Goal: Task Accomplishment & Management: Use online tool/utility

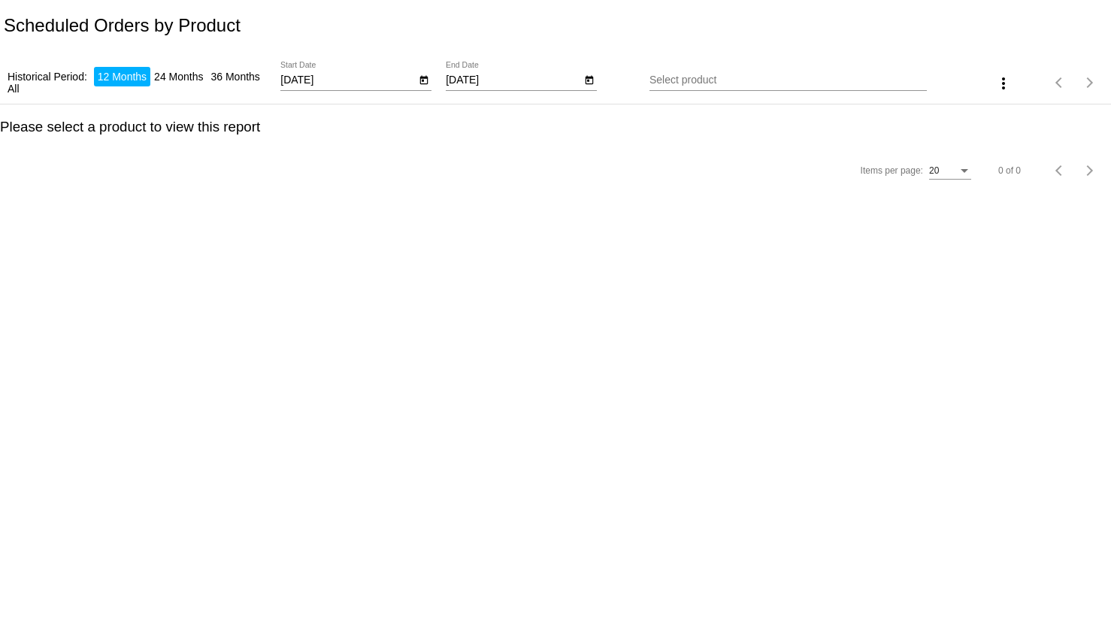
click at [423, 81] on icon "Open calendar" at bounding box center [424, 80] width 8 height 9
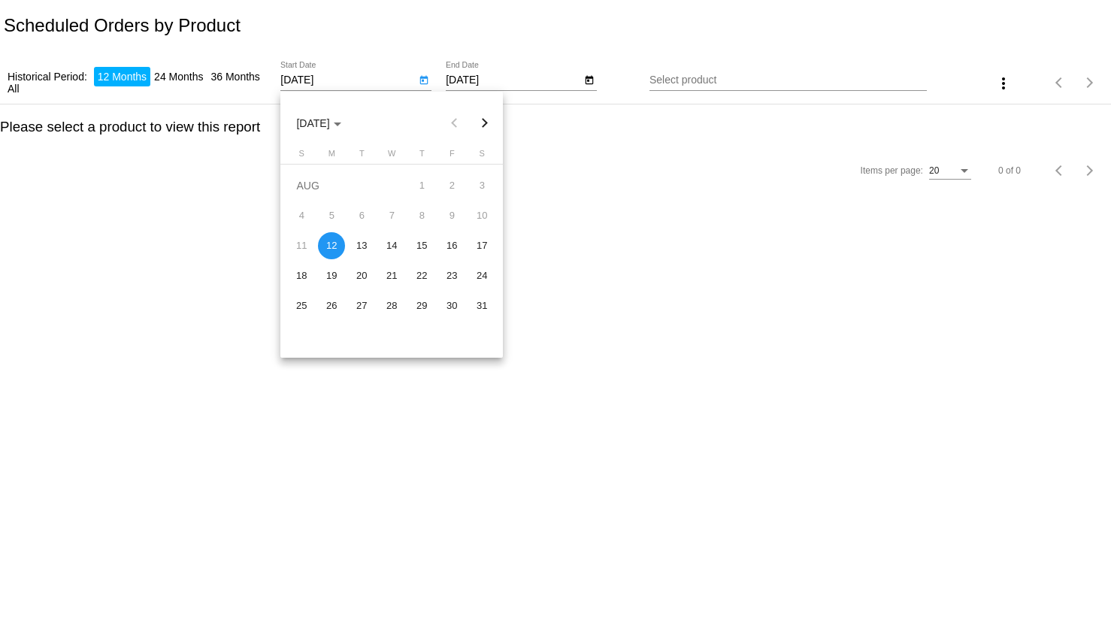
click at [574, 114] on div at bounding box center [555, 311] width 1111 height 623
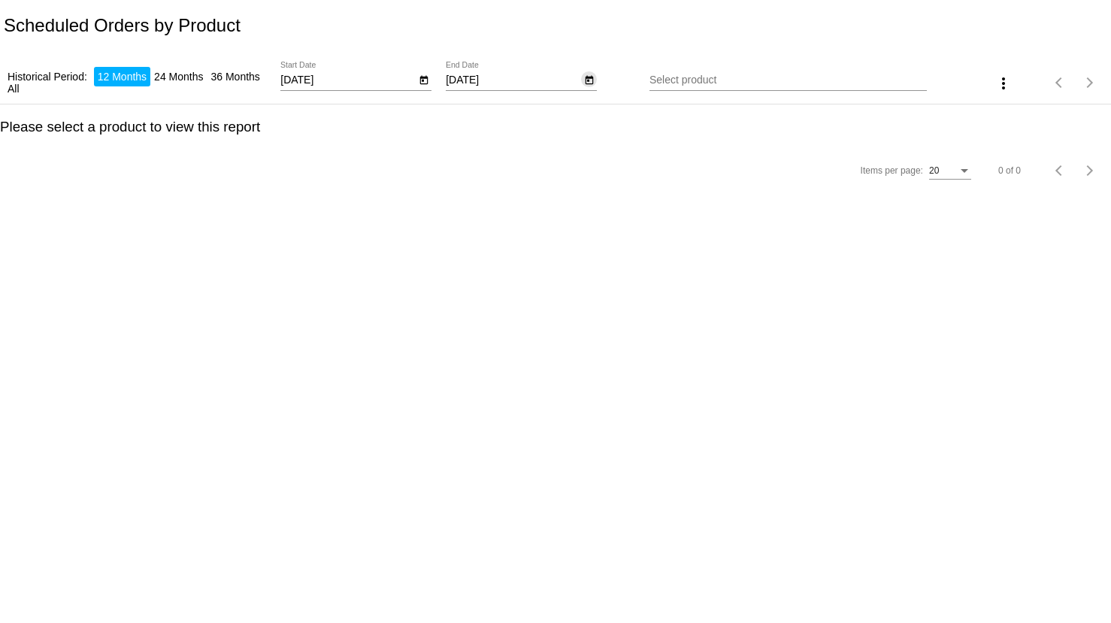
click at [592, 82] on icon "Open calendar" at bounding box center [589, 80] width 11 height 18
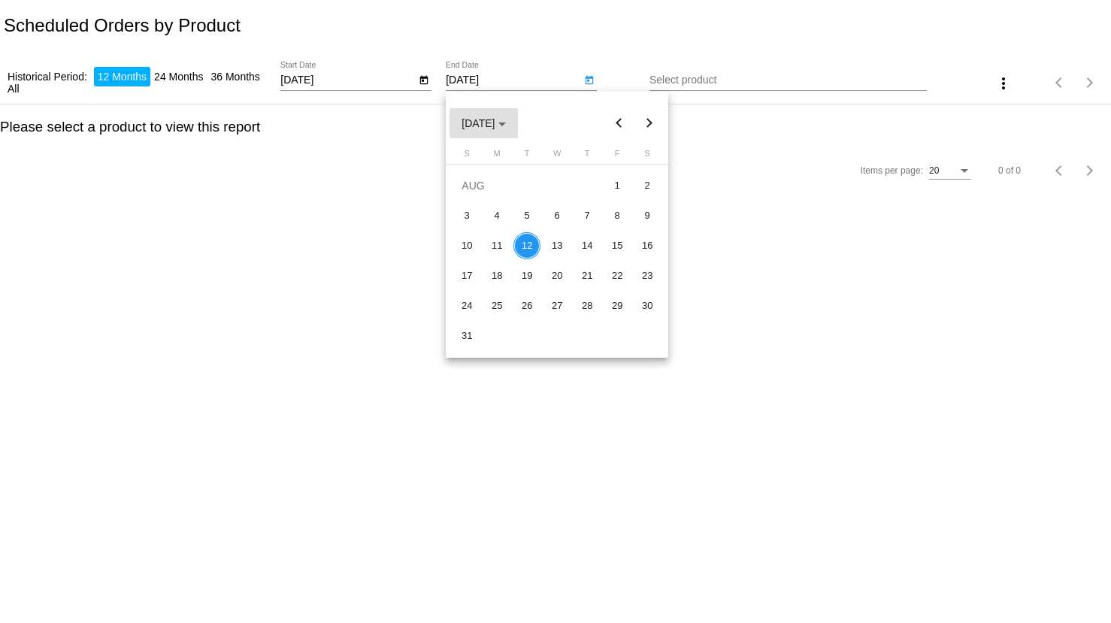
click at [517, 114] on button "AUG 2025" at bounding box center [484, 123] width 68 height 30
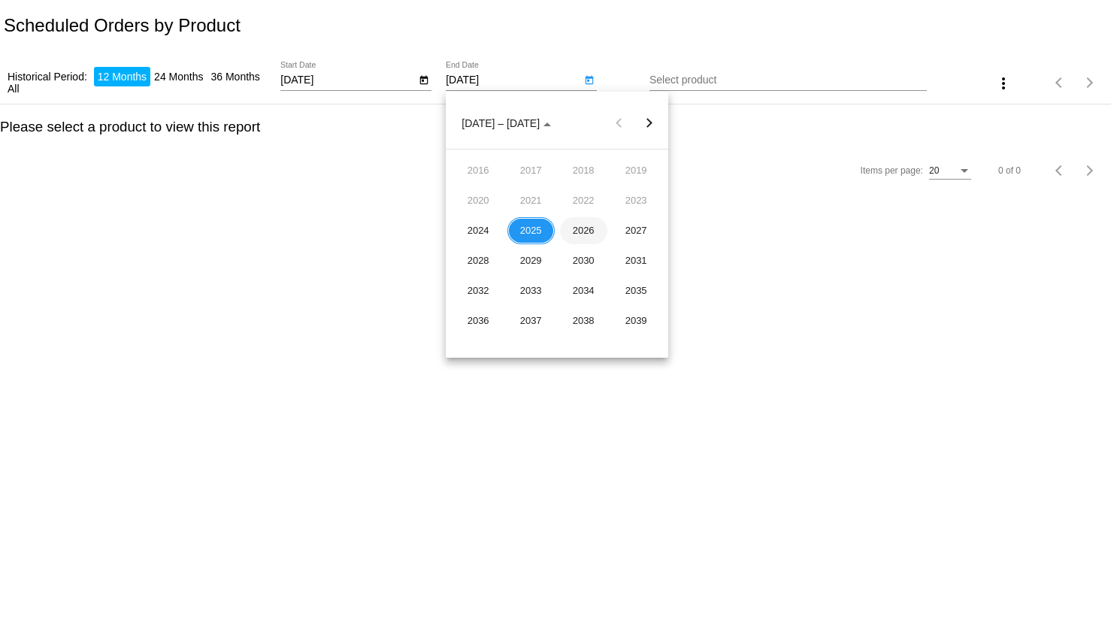
click at [586, 235] on div "2026" at bounding box center [583, 230] width 47 height 27
click at [620, 232] on div "AUG" at bounding box center [636, 230] width 47 height 27
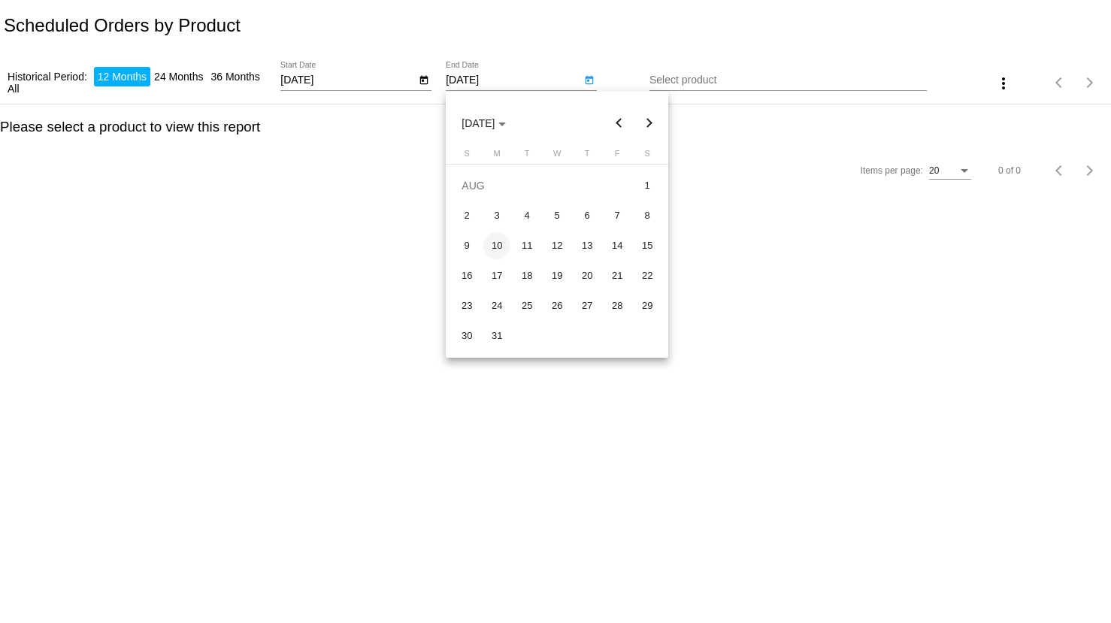
click at [491, 241] on div "10" at bounding box center [496, 245] width 27 height 27
type input "8/10/2026"
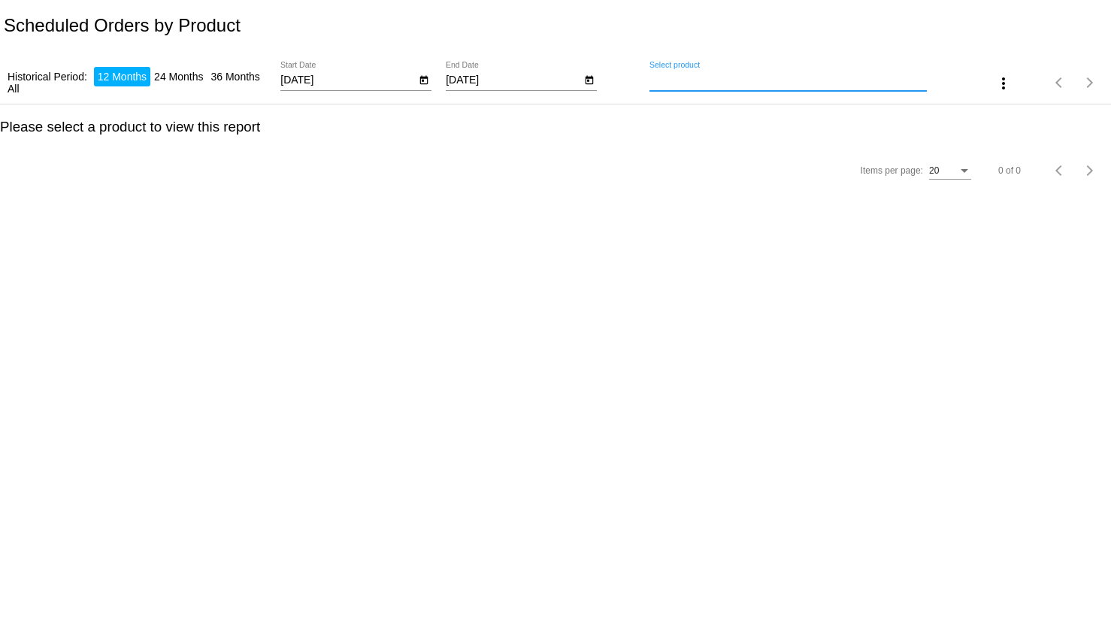
click at [663, 79] on input "Select product" at bounding box center [788, 80] width 277 height 12
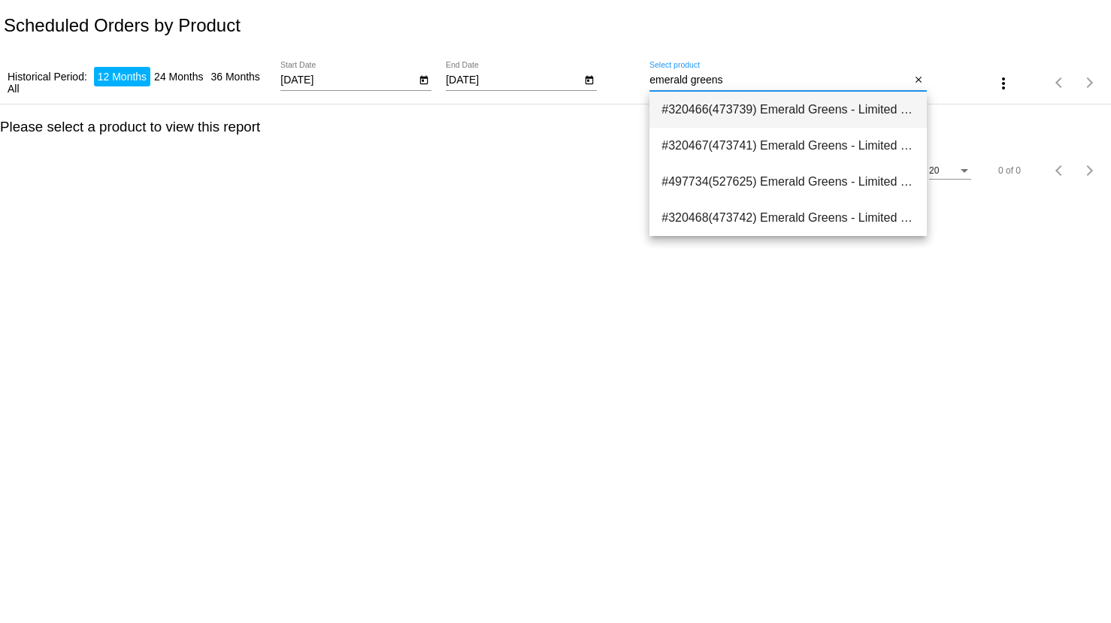
click at [822, 112] on span "#320466(473739) Emerald Greens - Limited Batch 12.00" at bounding box center [788, 110] width 253 height 36
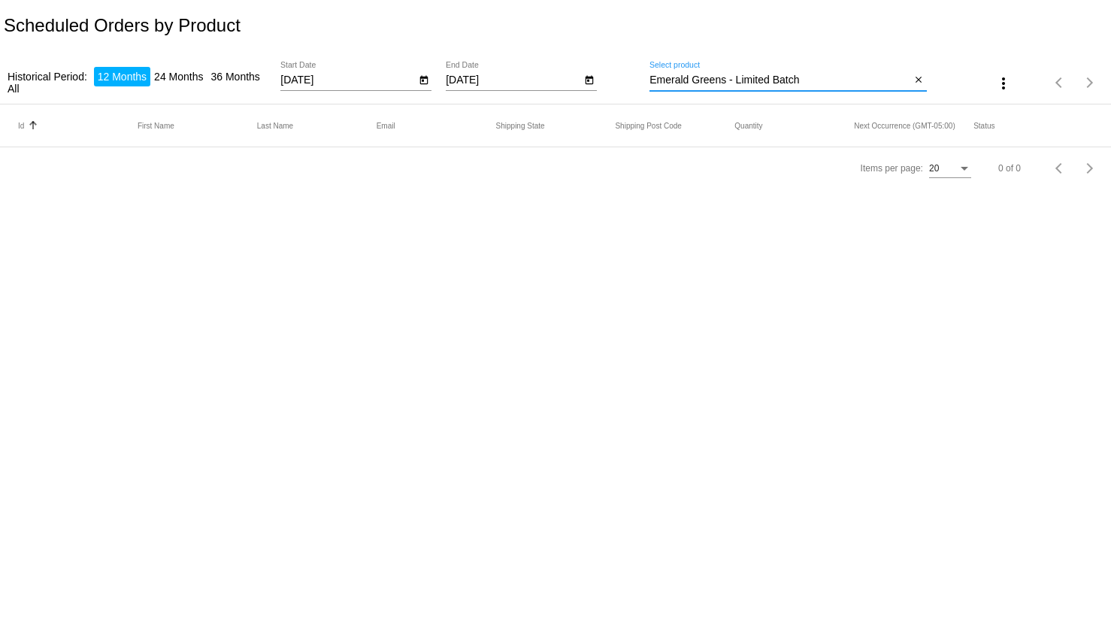
click at [817, 85] on input "Emerald Greens - Limited Batch" at bounding box center [780, 80] width 261 height 12
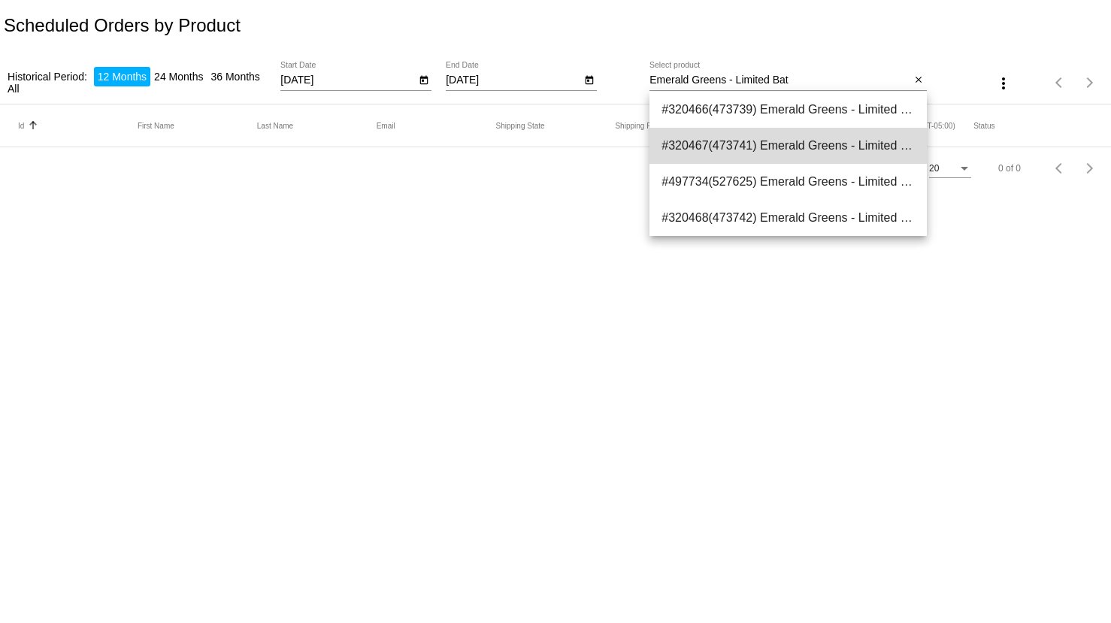
click at [820, 132] on span "#320467(473741) Emerald Greens - Limited Batch (size: 16oz) 10.20" at bounding box center [788, 146] width 253 height 36
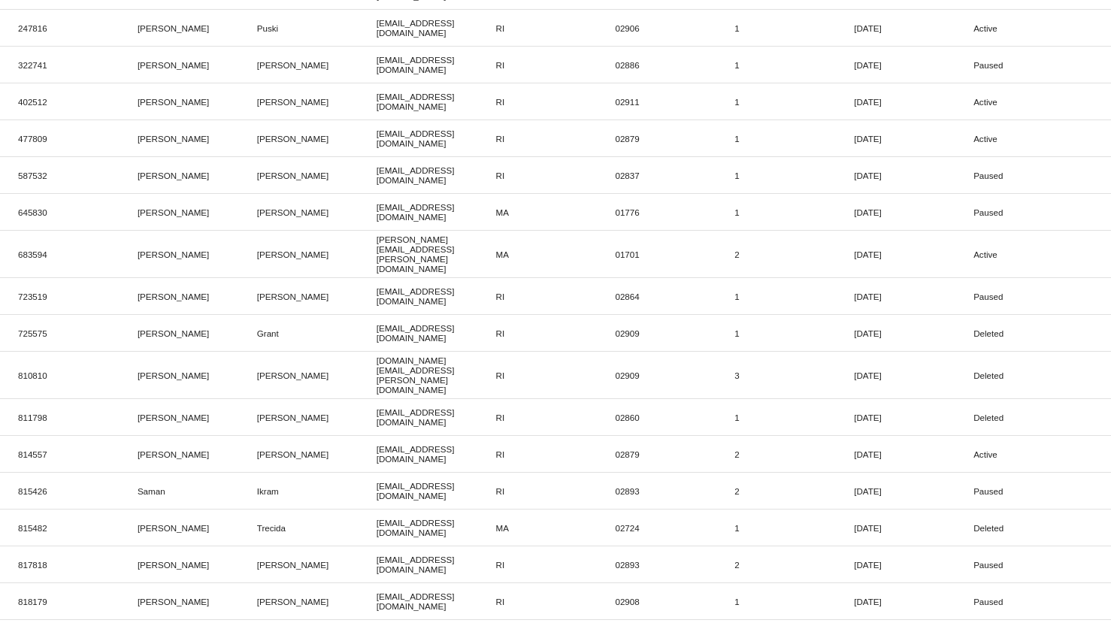
scroll to position [315, 0]
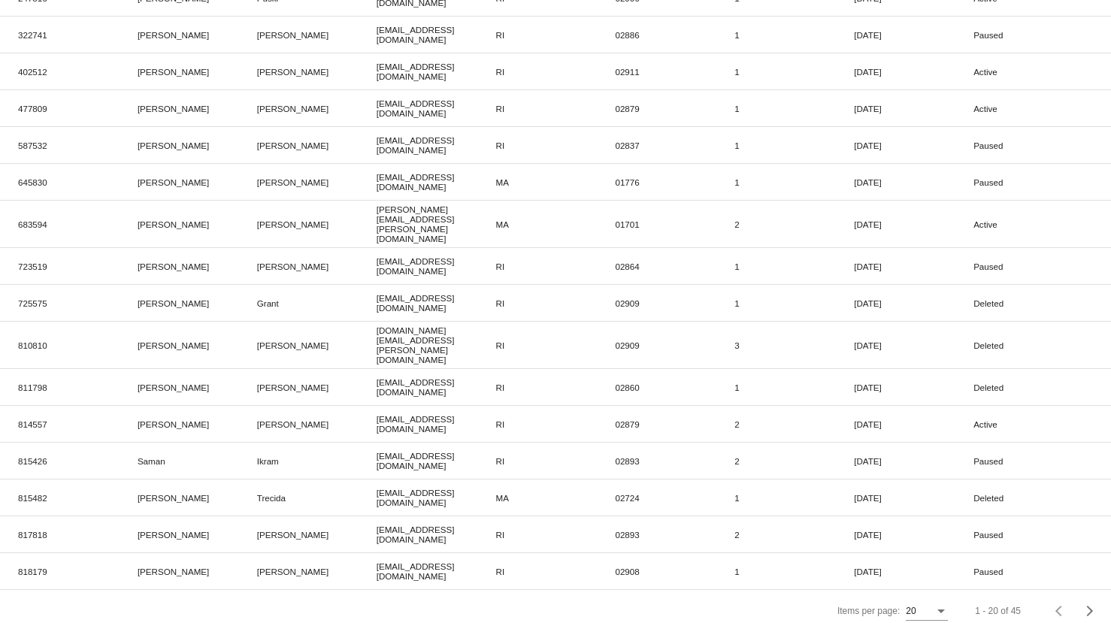
click at [920, 596] on div "20" at bounding box center [927, 609] width 42 height 26
click at [918, 593] on span "100" at bounding box center [915, 594] width 42 height 27
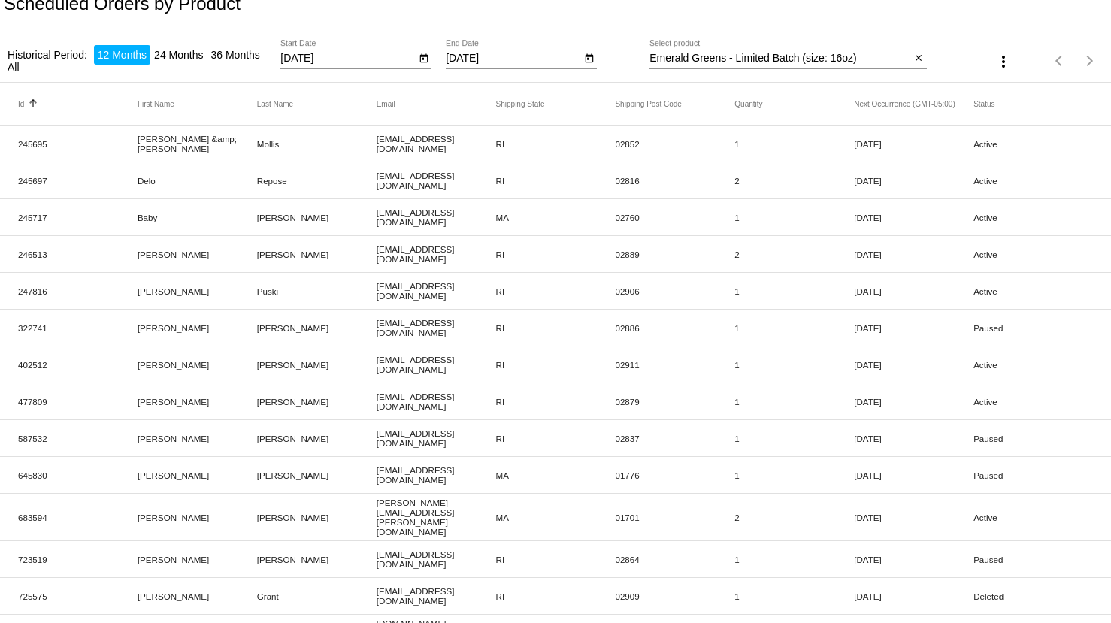
scroll to position [0, 0]
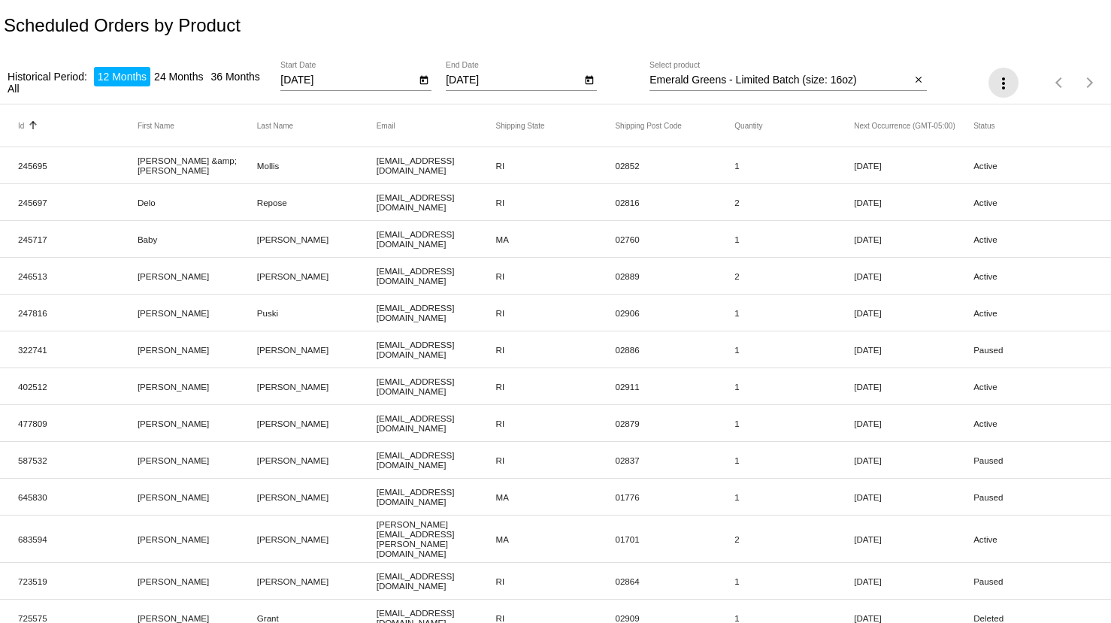
click at [995, 88] on mat-icon "more_vert" at bounding box center [1004, 83] width 18 height 18
click at [1006, 114] on mat-icon "file_download" at bounding box center [1000, 122] width 18 height 18
click at [862, 83] on input "Emerald Greens - Limited Batch (size: 16oz)" at bounding box center [780, 80] width 261 height 12
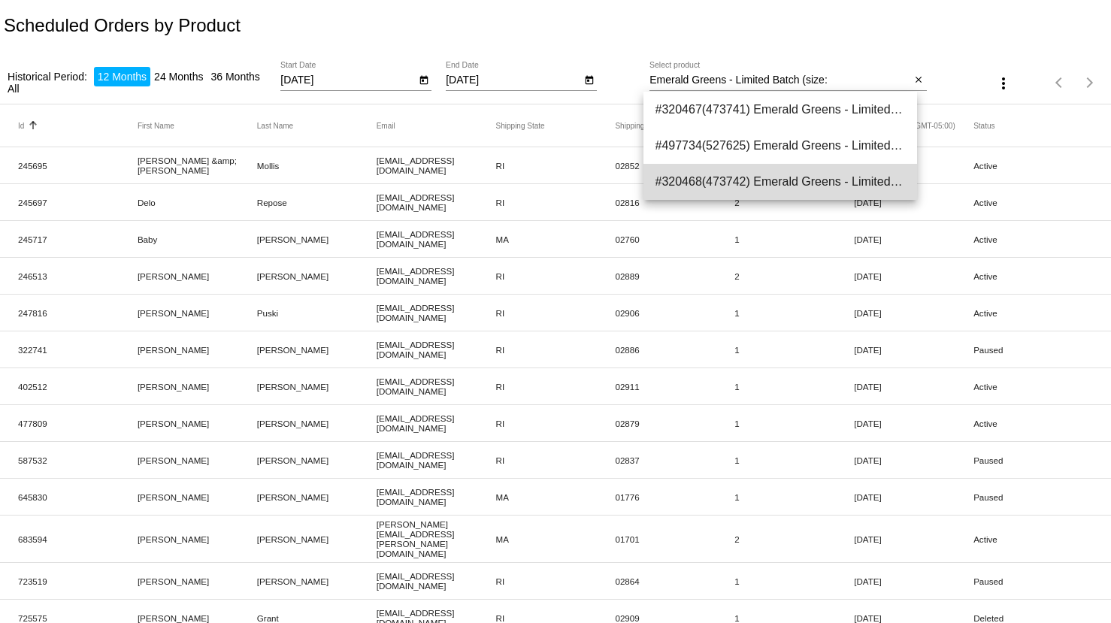
click at [859, 169] on span "#320468(473742) Emerald Greens - Limited Batch (size: 64oz) 37.40" at bounding box center [781, 182] width 250 height 36
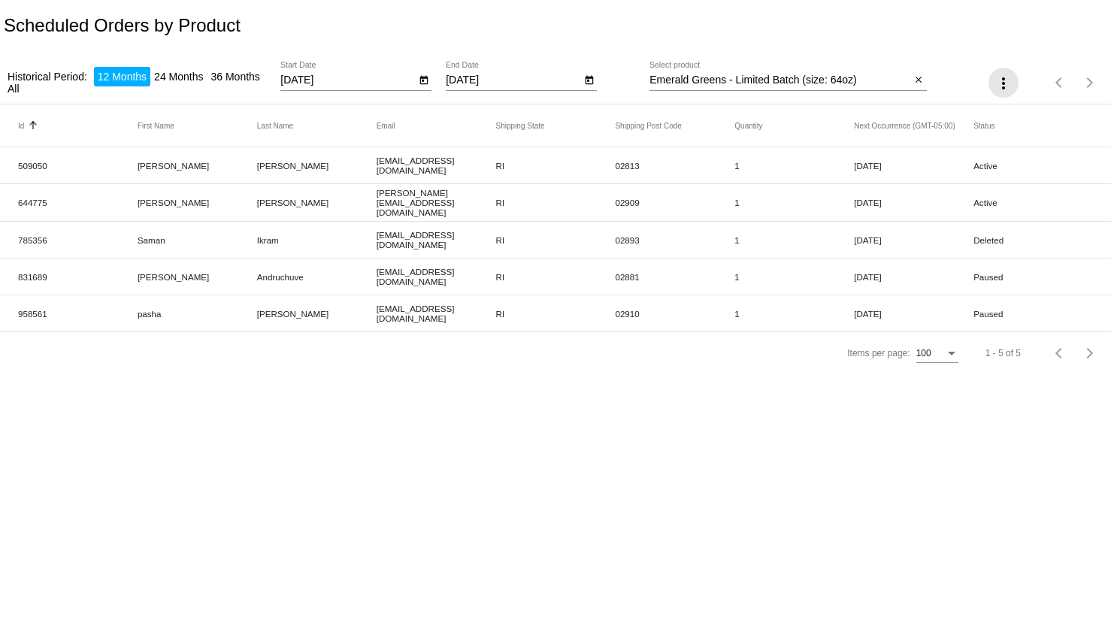
click at [1007, 78] on mat-icon "more_vert" at bounding box center [1004, 83] width 18 height 18
click at [1035, 119] on span "Export" at bounding box center [1049, 121] width 30 height 12
click at [871, 83] on input "Emerald Greens - Limited Batch (size: 64oz)" at bounding box center [780, 80] width 261 height 12
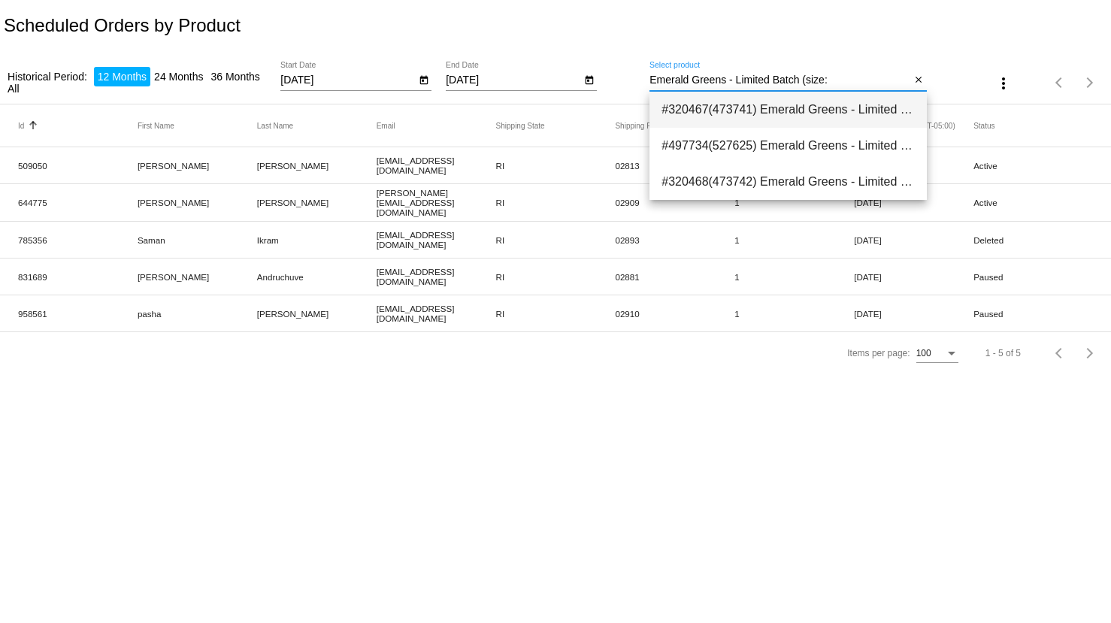
click at [875, 107] on span "#320467(473741) Emerald Greens - Limited Batch (size: 16oz) 10.20" at bounding box center [788, 110] width 253 height 36
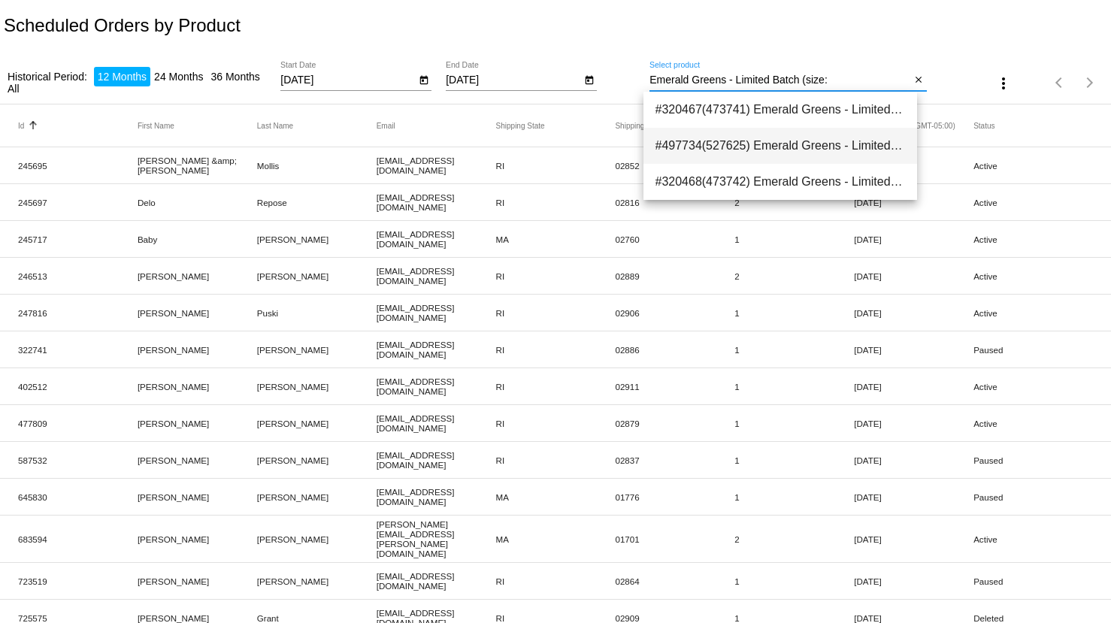
click at [880, 153] on span "#497734(527625) Emerald Greens - Limited Batch (size: 4oz) 0.00" at bounding box center [781, 146] width 250 height 36
type input "Emerald Greens - Limited Batch (size: 4oz)"
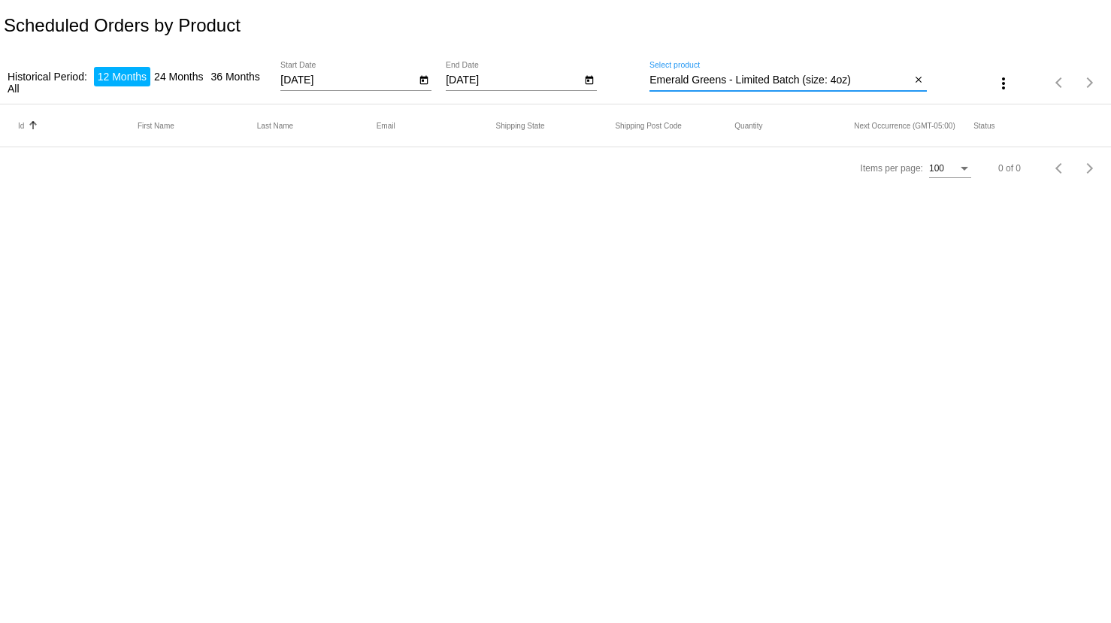
click at [911, 81] on button "close" at bounding box center [919, 81] width 16 height 16
